Goal: Transaction & Acquisition: Obtain resource

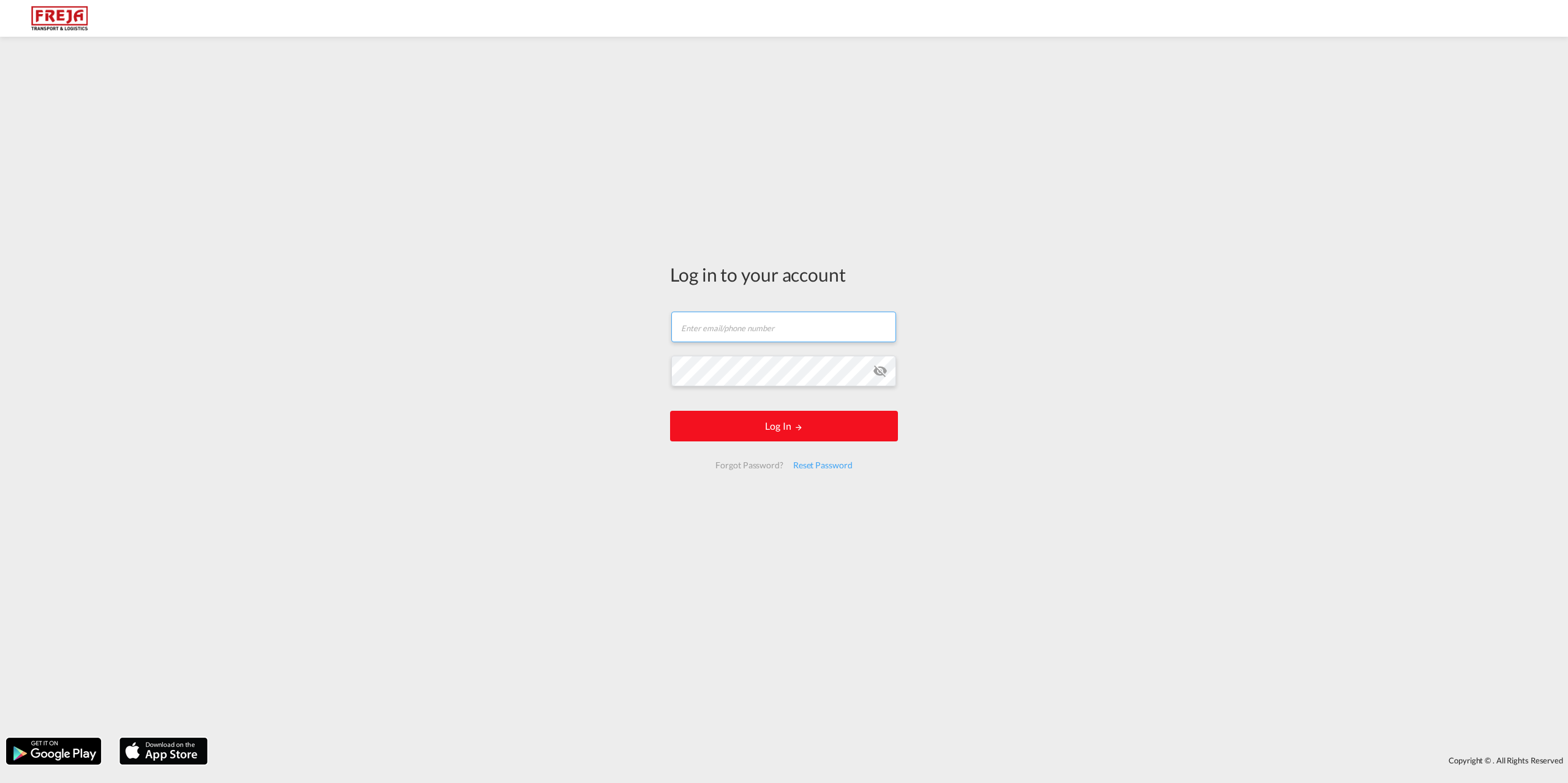
type input "[EMAIL_ADDRESS][DOMAIN_NAME]"
click at [788, 429] on form "[EMAIL_ADDRESS][DOMAIN_NAME] Email field is required Password field is required…" at bounding box center [784, 390] width 228 height 182
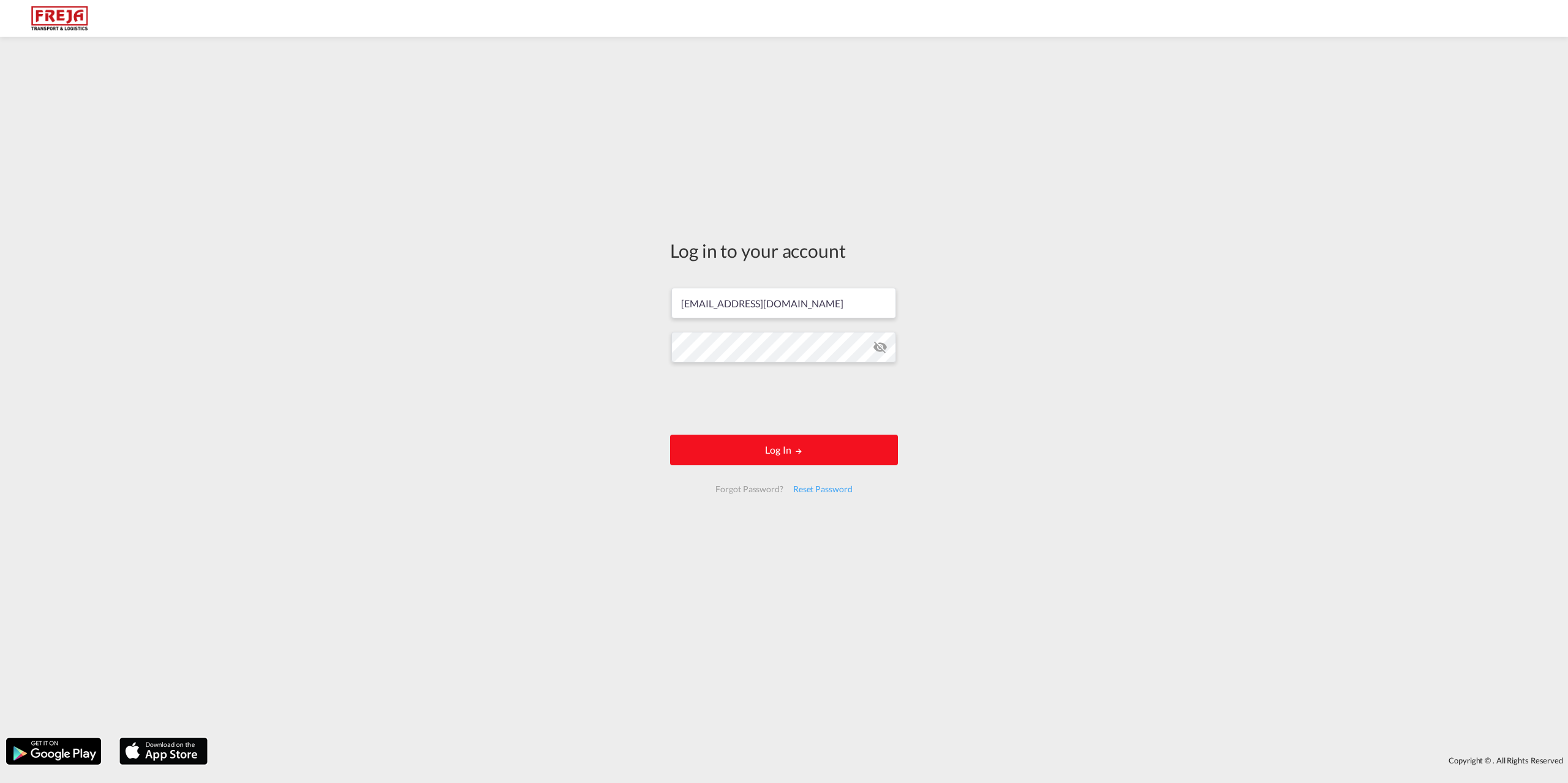
click at [802, 451] on md-icon "LOGIN" at bounding box center [799, 451] width 8 height 8
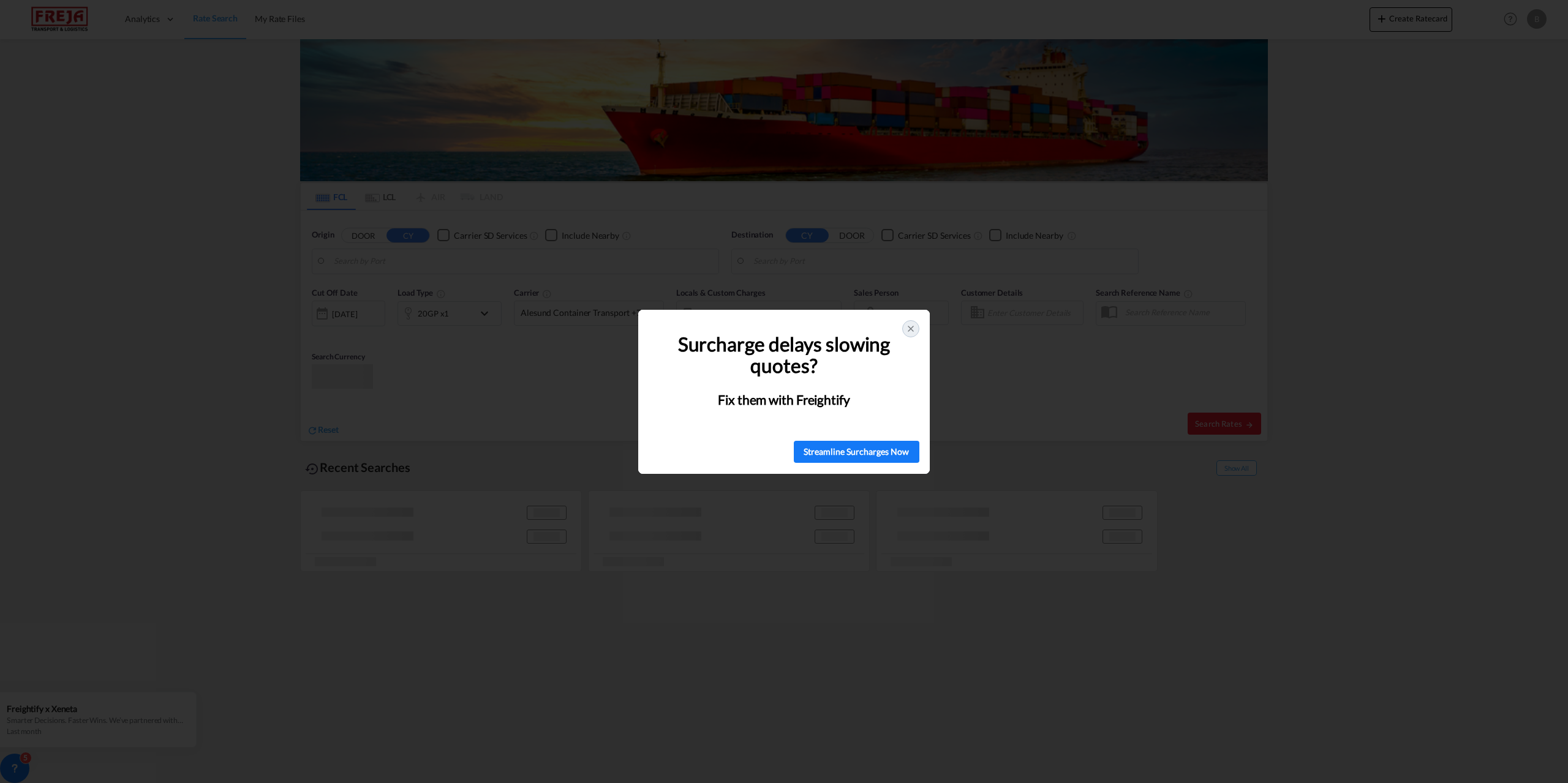
type input "Piraeus, GRPIR"
type input "[GEOGRAPHIC_DATA] ([GEOGRAPHIC_DATA]), DKCPH"
click at [905, 328] on icon at bounding box center [910, 329] width 10 height 10
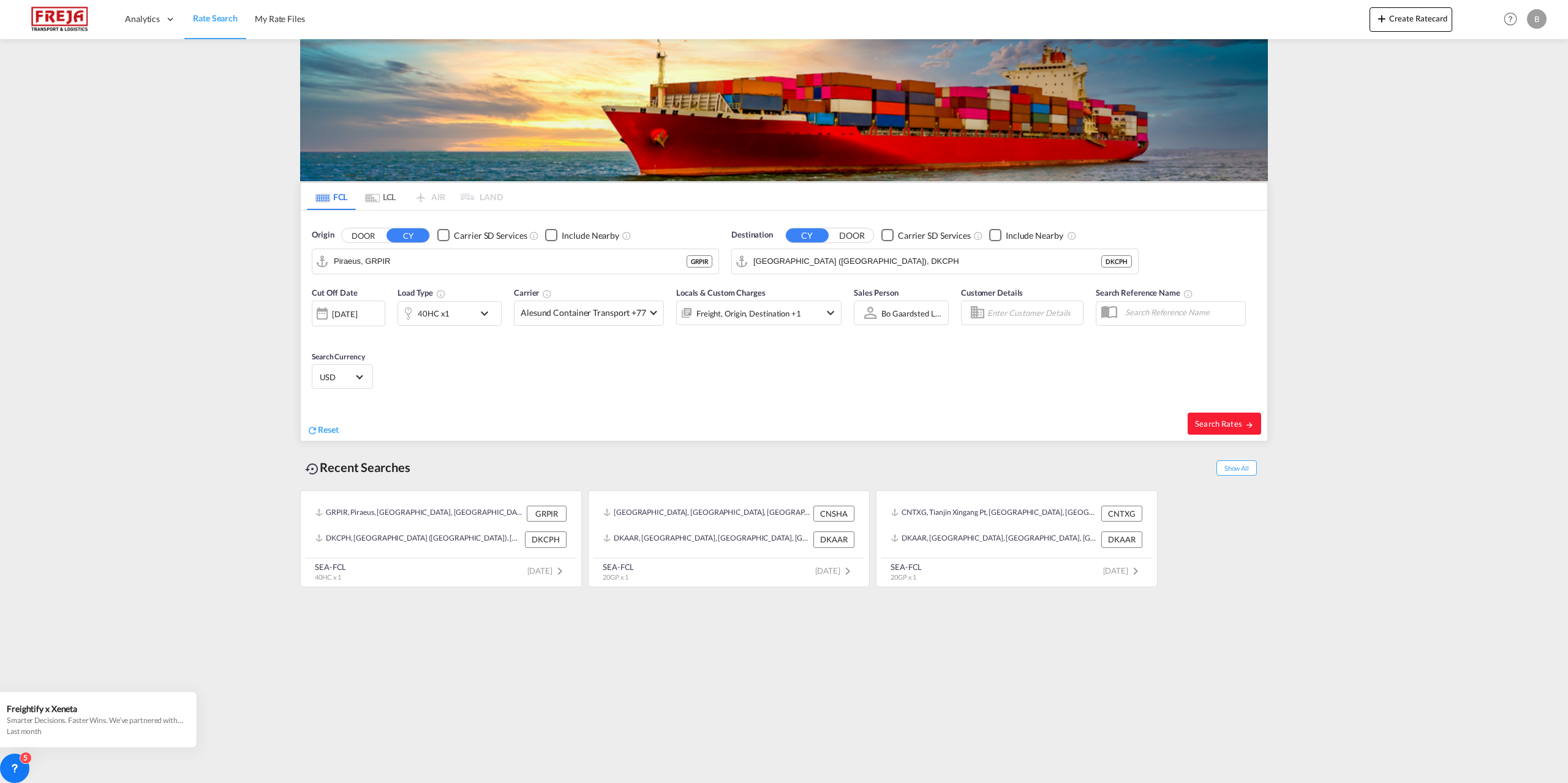
click at [485, 313] on md-icon "icon-chevron-down" at bounding box center [487, 313] width 21 height 15
click at [371, 365] on span "Choose: \a40HC" at bounding box center [371, 365] width 7 height 7
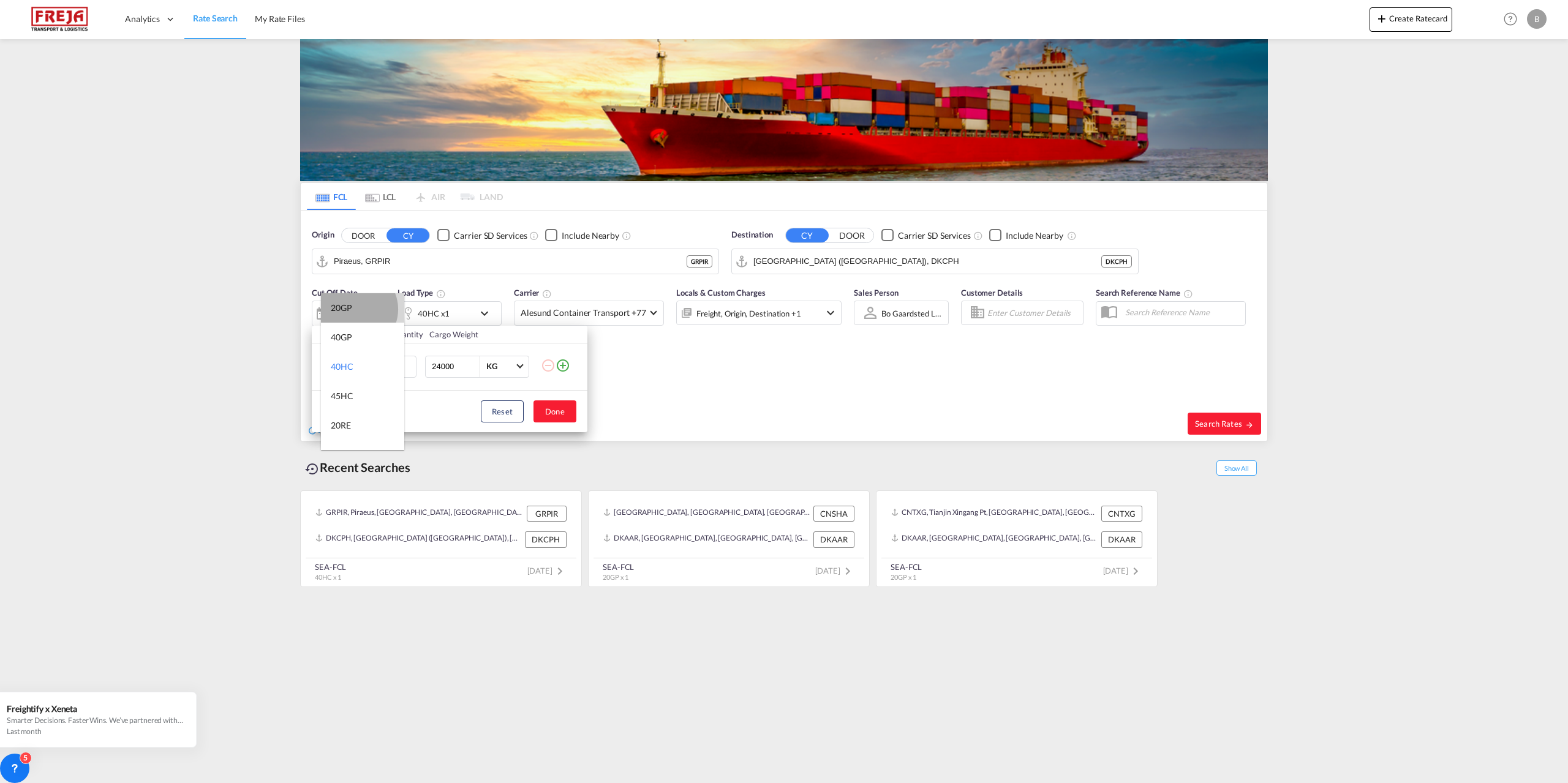
click at [354, 309] on md-option "20GP" at bounding box center [362, 308] width 84 height 30
drag, startPoint x: 455, startPoint y: 367, endPoint x: 403, endPoint y: 366, distance: 52.0
click at [403, 366] on tr "20GP 1 24000 KG KG" at bounding box center [449, 366] width 276 height 48
type input "10000"
click at [671, 392] on div "Load Type Quantity Cargo Weight 20GP 1 10000 KG KG Load type addition is restri…" at bounding box center [784, 391] width 1568 height 783
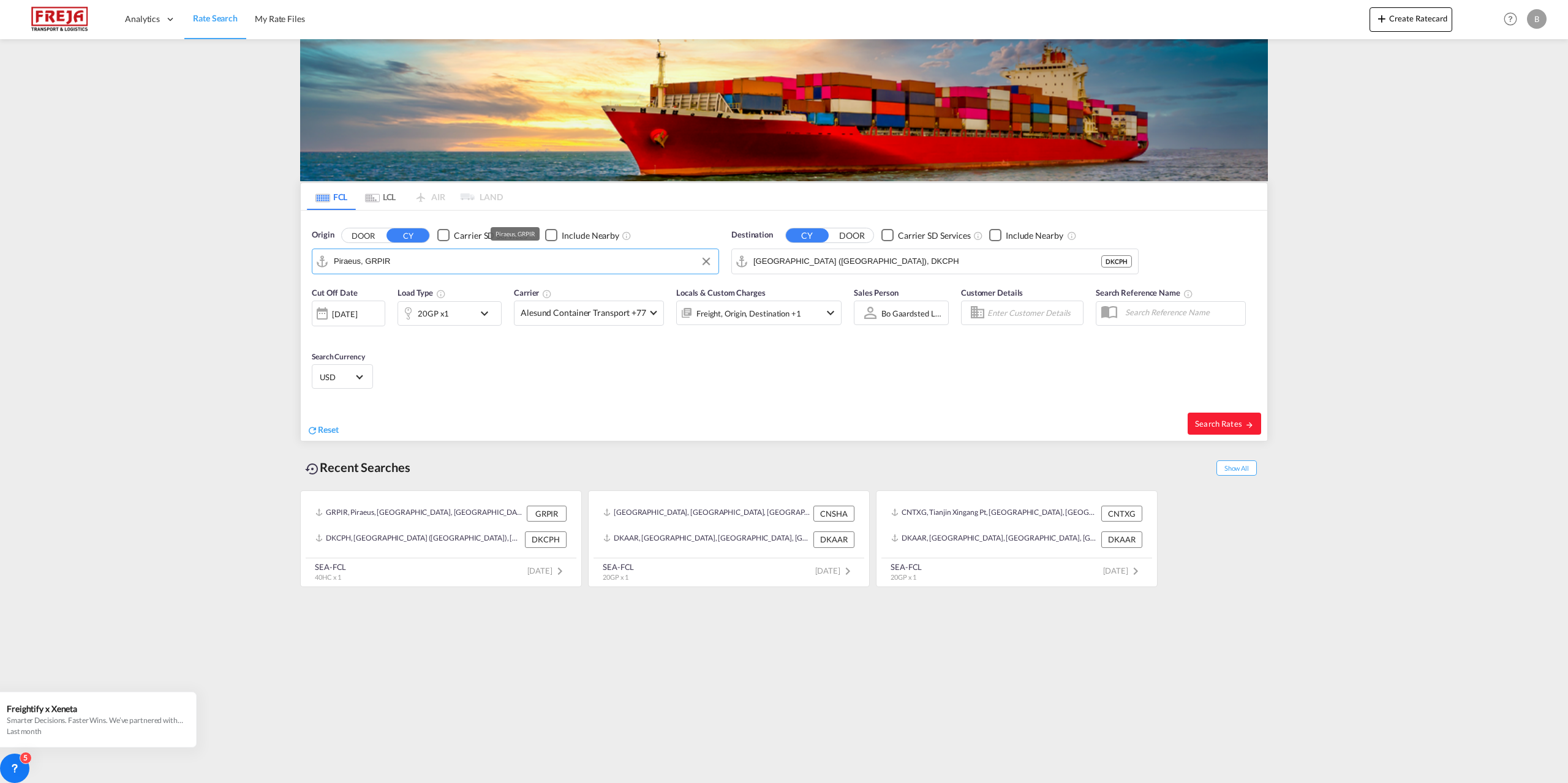
click at [497, 265] on input "Piraeus, GRPIR" at bounding box center [523, 262] width 379 height 18
click at [370, 297] on div "Shang hai China CNSHA" at bounding box center [429, 295] width 233 height 37
type input "[GEOGRAPHIC_DATA], [GEOGRAPHIC_DATA]"
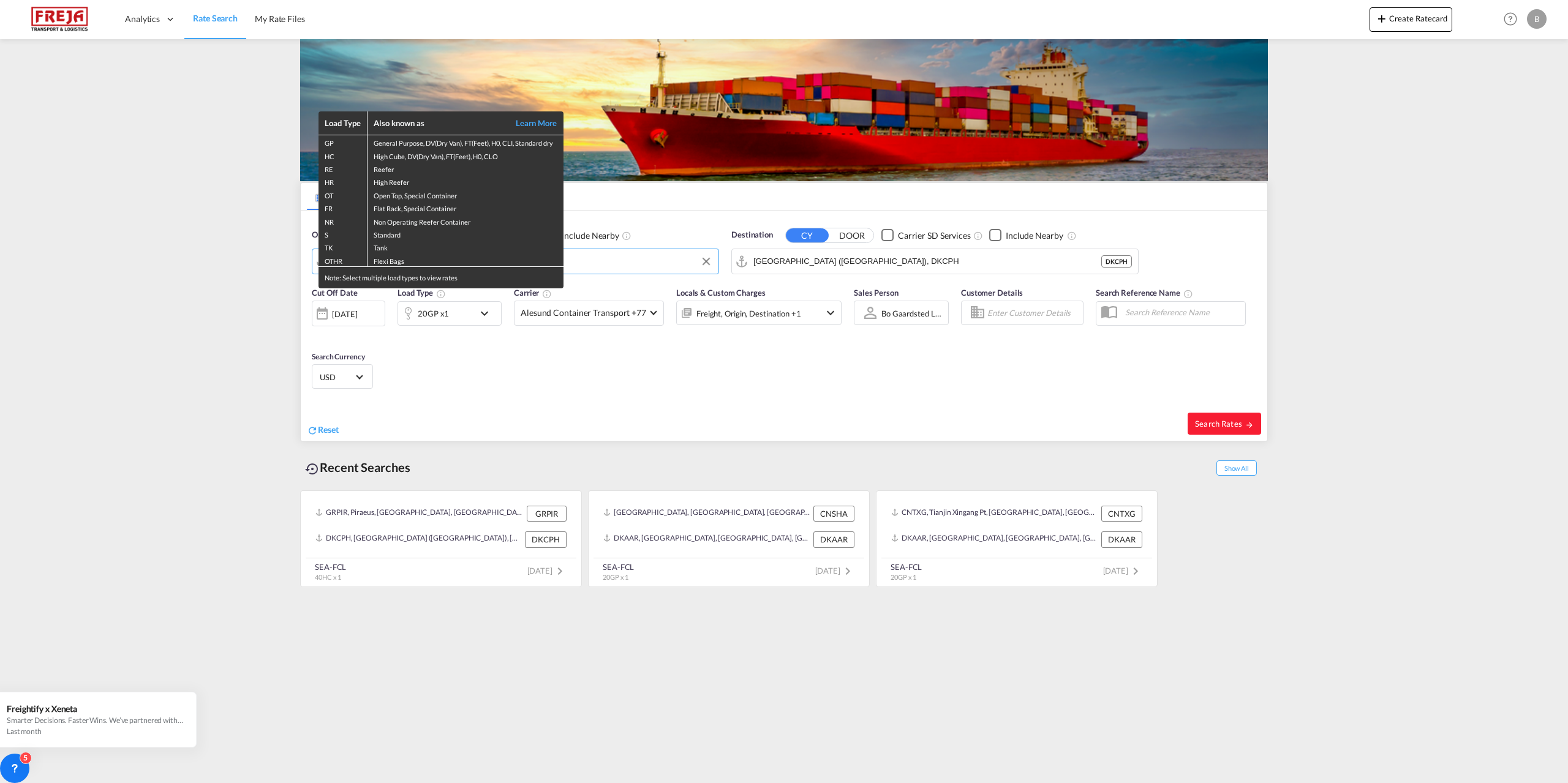
drag, startPoint x: 1060, startPoint y: 264, endPoint x: 996, endPoint y: 263, distance: 64.0
click at [1056, 263] on div "Load Type Also known as Learn More GP General Purpose, DV(Dry Van), FT(Feet), H…" at bounding box center [784, 391] width 1568 height 783
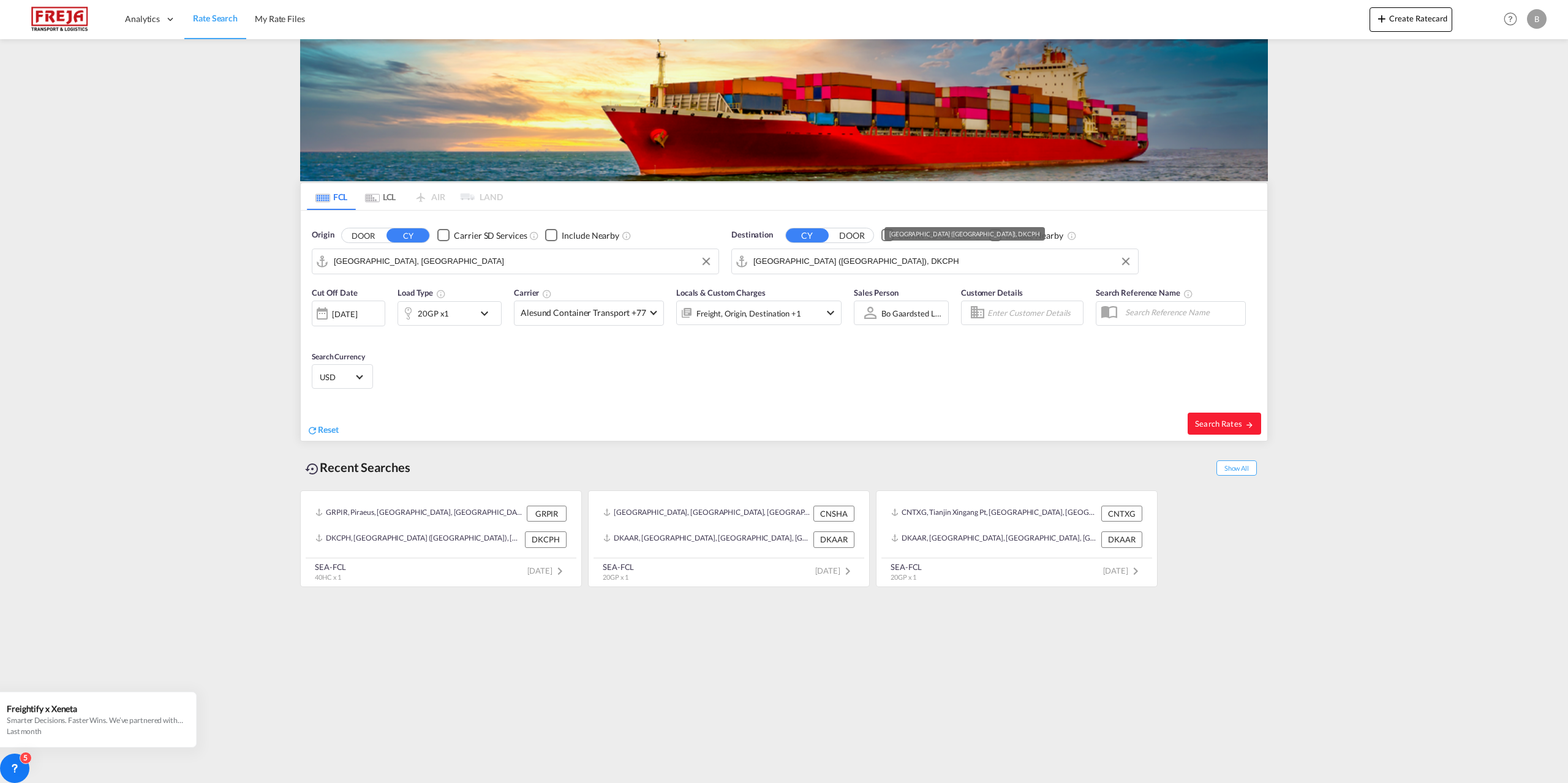
click at [1119, 260] on md-icon "Clear Input" at bounding box center [1125, 262] width 13 height 13
click at [804, 297] on div "Aarhu s Denmark [GEOGRAPHIC_DATA]" at bounding box center [848, 295] width 233 height 37
type input "[GEOGRAPHIC_DATA], [GEOGRAPHIC_DATA]"
click at [1223, 426] on span "Search Rates" at bounding box center [1224, 424] width 59 height 10
type input "CNSHA to DKAAR / [DATE]"
